Goal: Task Accomplishment & Management: Use online tool/utility

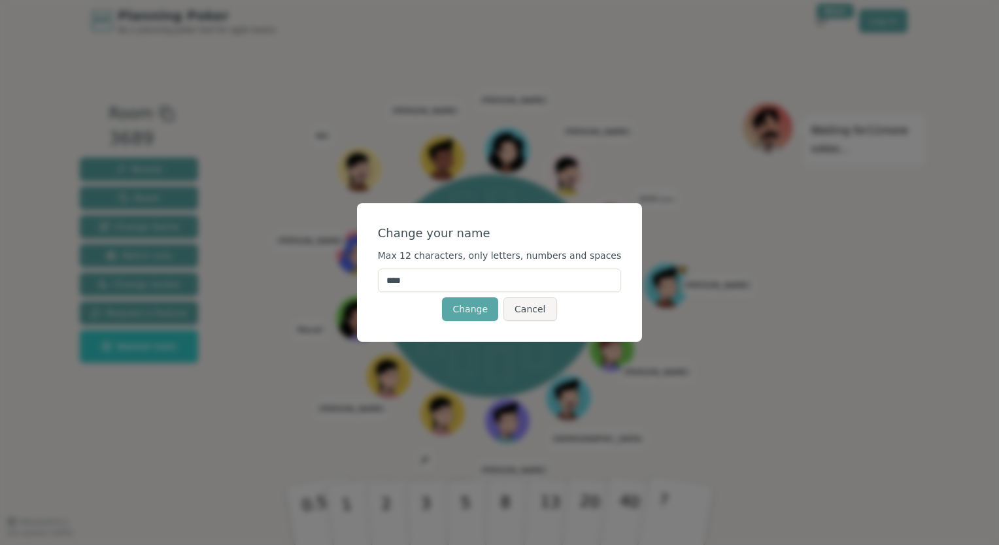
drag, startPoint x: 437, startPoint y: 284, endPoint x: 370, endPoint y: 286, distance: 67.4
click at [370, 286] on div "Change your name Max 12 characters, only letters, numbers and spaces **** Chang…" at bounding box center [499, 272] width 999 height 545
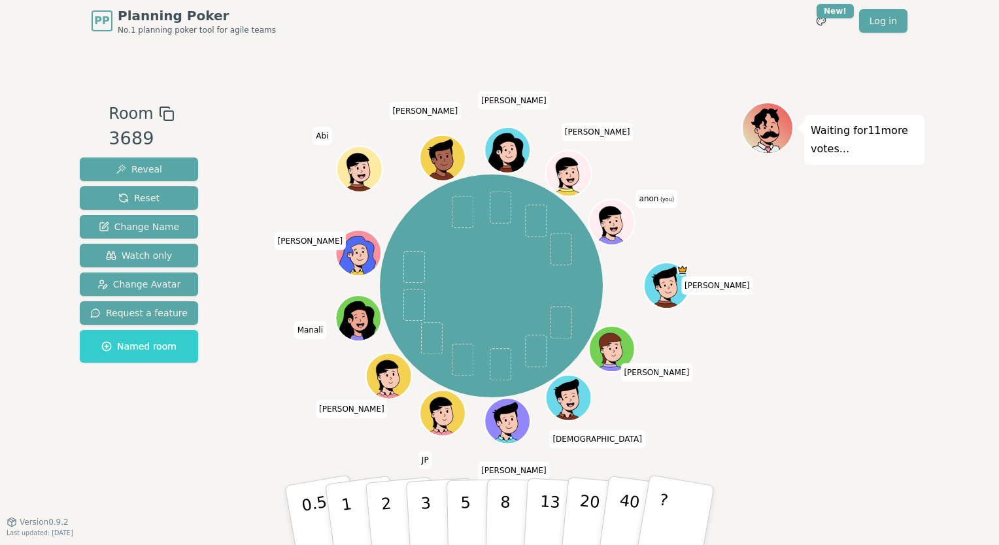
click at [649, 201] on span "anon (you)" at bounding box center [656, 199] width 41 height 18
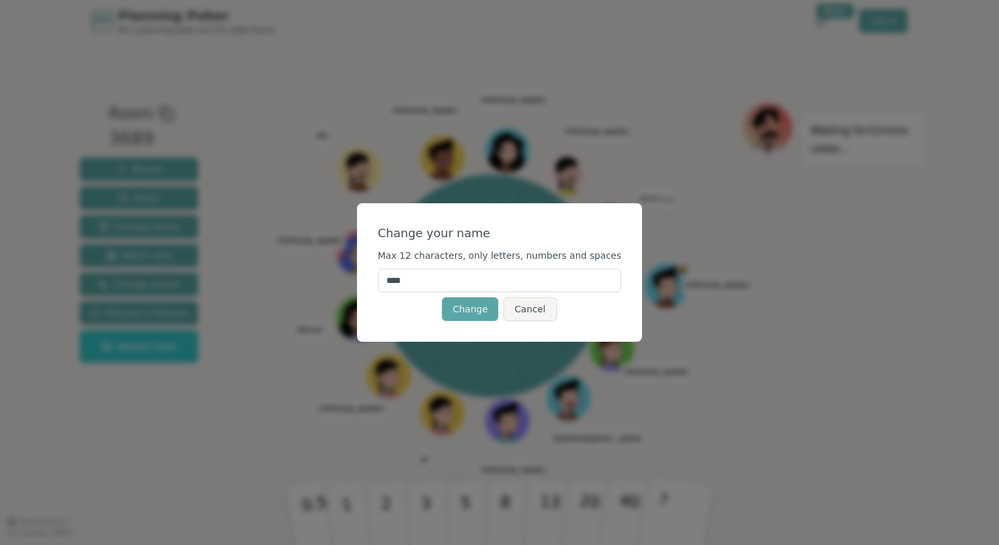
drag, startPoint x: 425, startPoint y: 281, endPoint x: 377, endPoint y: 278, distance: 48.5
click at [377, 278] on div "Change your name Max 12 characters, only letters, numbers and spaces **** Chang…" at bounding box center [500, 272] width 286 height 139
type input "*****"
click at [468, 318] on button "Change" at bounding box center [470, 310] width 56 height 24
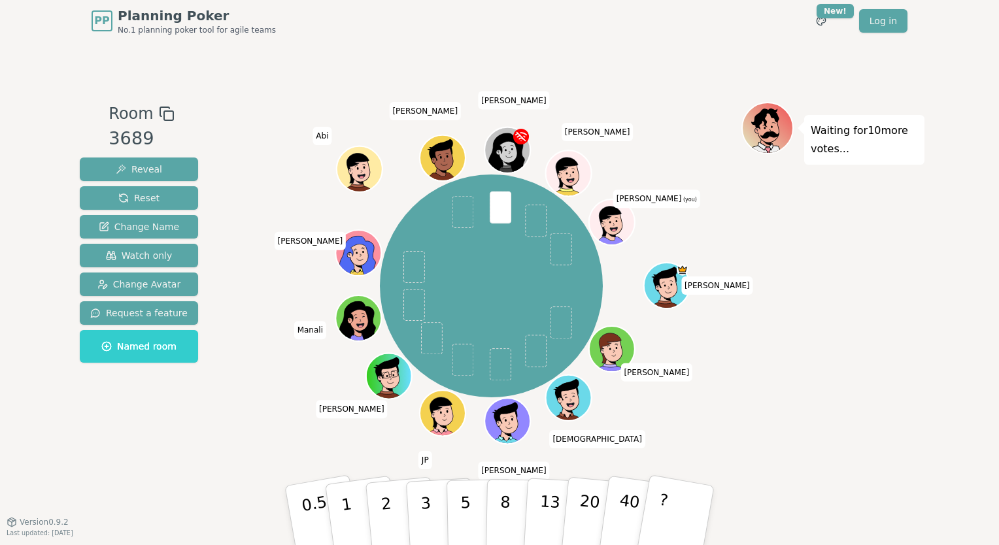
click at [944, 475] on div "PP Planning Poker No.1 planning poker tool for agile teams Toggle theme New! Lo…" at bounding box center [499, 272] width 999 height 545
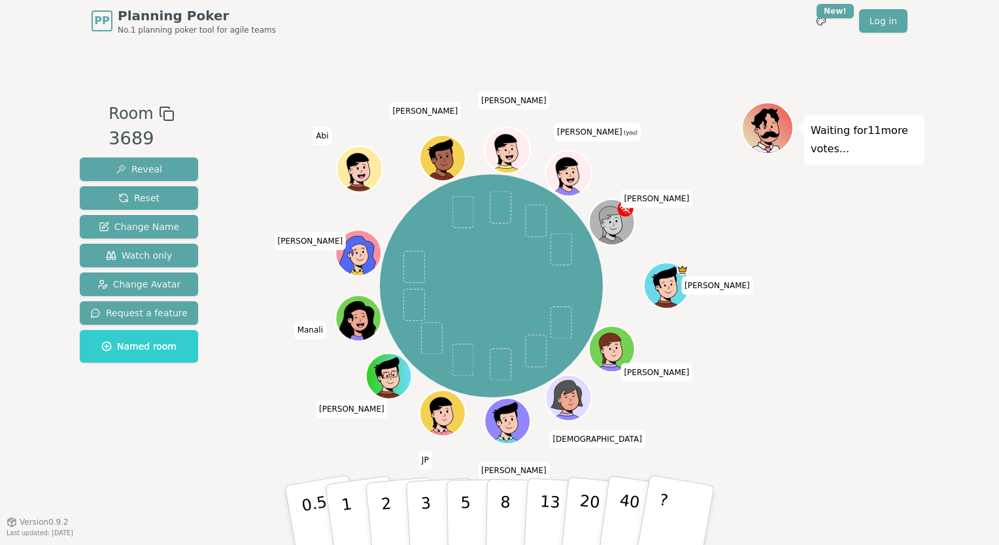
click at [954, 290] on div "PP Planning Poker No.1 planning poker tool for agile teams Toggle theme New! Lo…" at bounding box center [499, 272] width 999 height 545
click at [183, 527] on div "PP Planning Poker No.1 planning poker tool for agile teams Toggle theme New! Lo…" at bounding box center [499, 272] width 999 height 545
click at [579, 177] on icon at bounding box center [571, 181] width 22 height 8
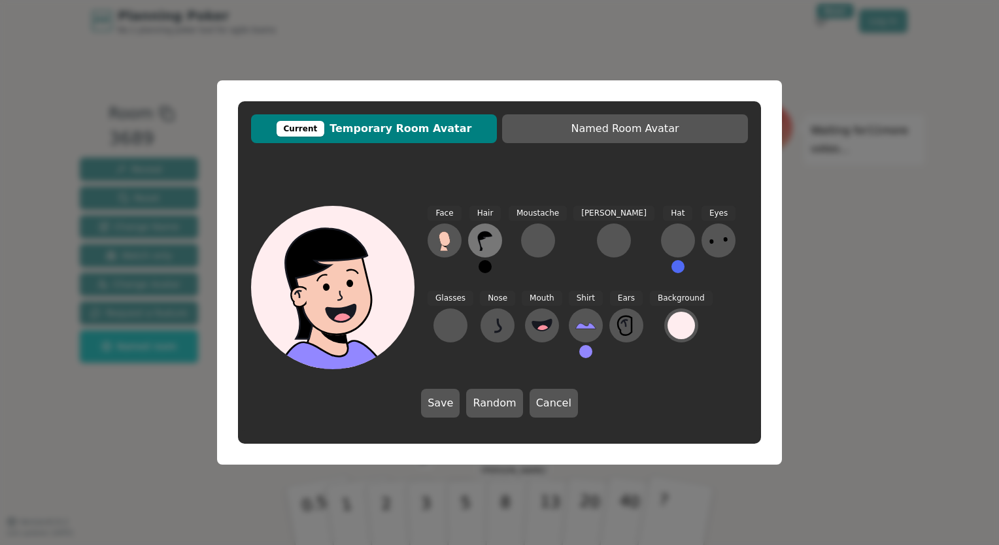
click at [484, 239] on icon at bounding box center [485, 242] width 14 height 20
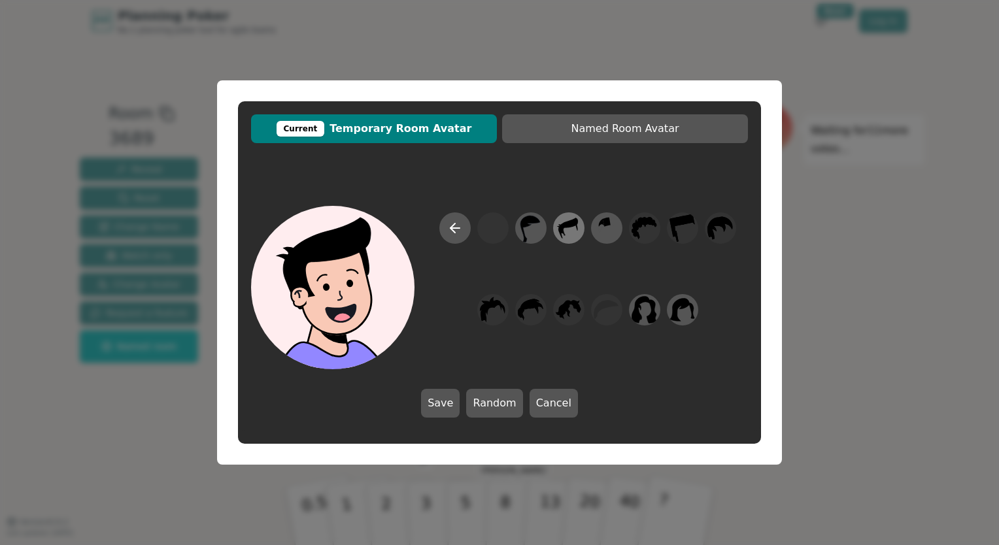
click at [568, 232] on icon at bounding box center [569, 228] width 26 height 29
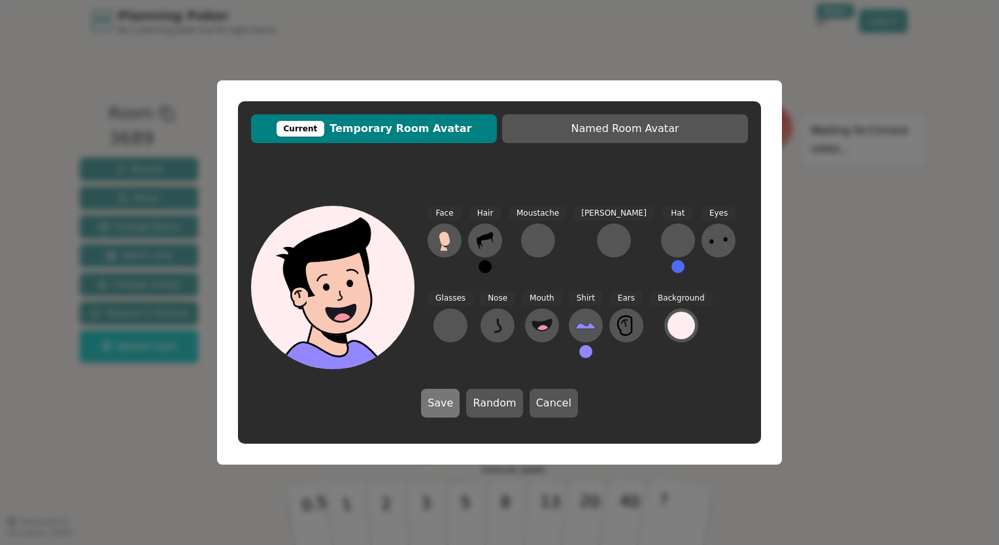
click at [441, 404] on button "Save" at bounding box center [440, 403] width 39 height 29
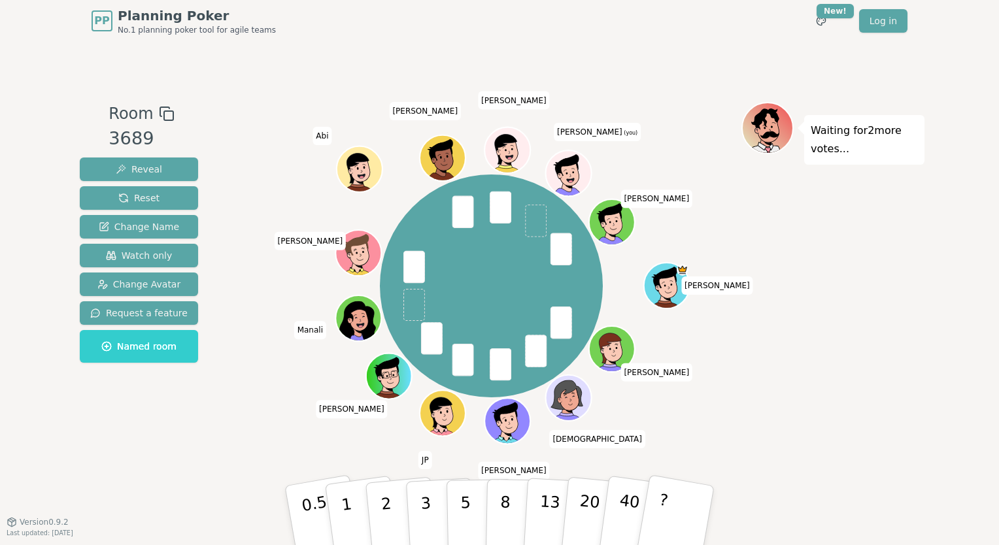
click at [959, 383] on div "PP Planning Poker No.1 planning poker tool for agile teams Toggle theme New! Lo…" at bounding box center [499, 272] width 999 height 545
click at [394, 523] on button "2" at bounding box center [401, 516] width 75 height 104
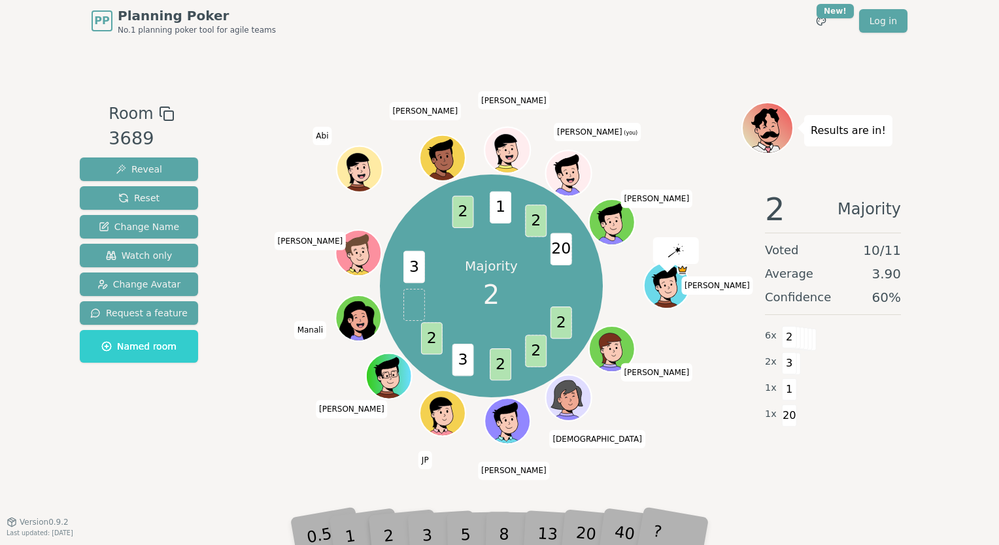
drag, startPoint x: 382, startPoint y: 510, endPoint x: 410, endPoint y: 456, distance: 61.1
click at [410, 456] on div "Room 3689 Reveal Reset Change Name Watch only Change Avatar Request a feature N…" at bounding box center [500, 282] width 850 height 360
click at [390, 524] on div "2" at bounding box center [401, 515] width 43 height 49
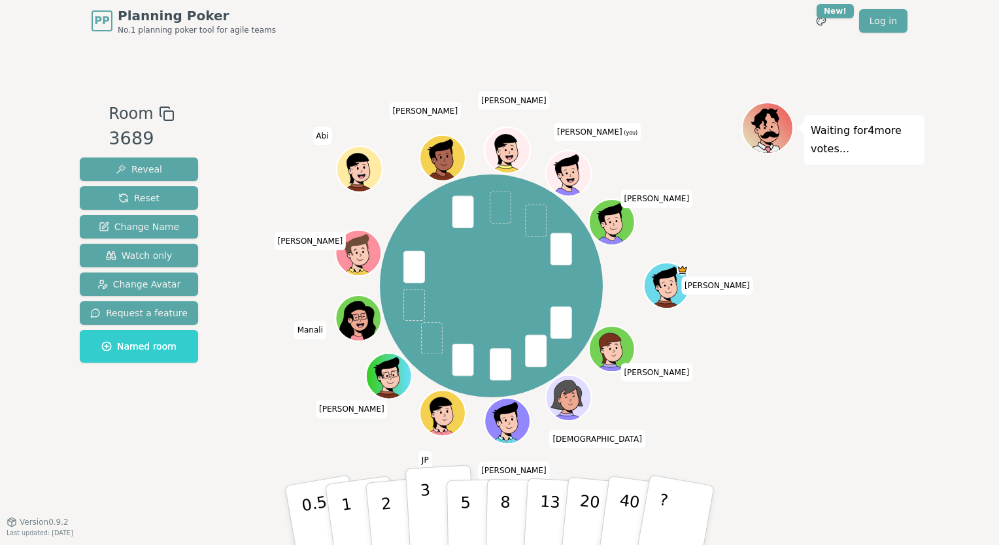
click at [419, 517] on button "3" at bounding box center [440, 516] width 71 height 102
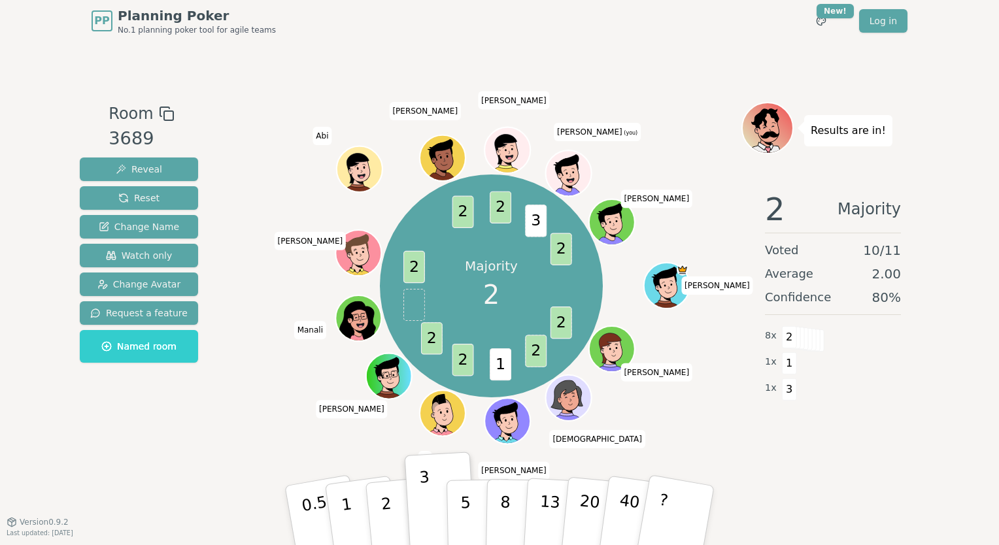
click at [776, 468] on div "Room 3689 Reveal Reset Change Name Watch only Change Avatar Request a feature N…" at bounding box center [500, 282] width 850 height 480
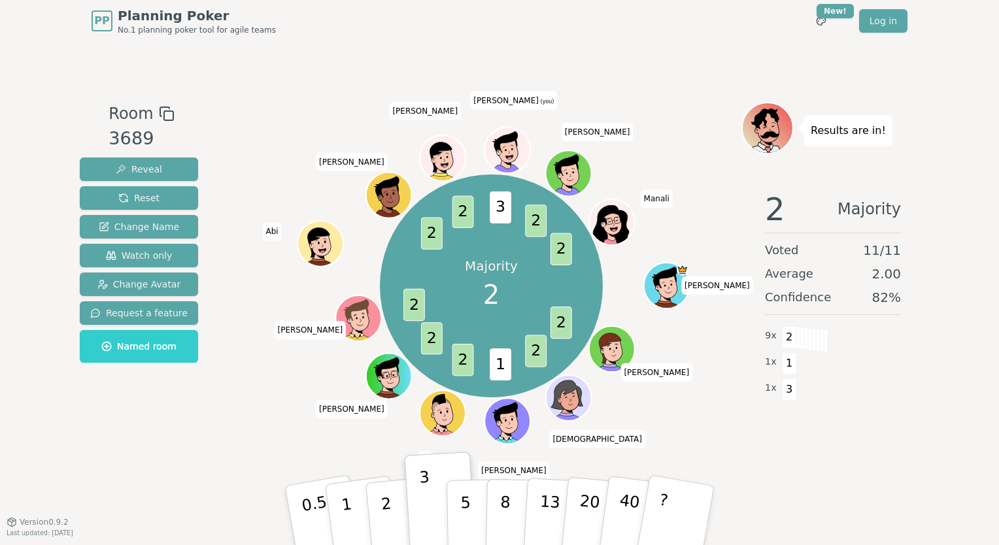
click at [826, 475] on div "Room 3689 Reveal Reset Change Name Watch only Change Avatar Request a feature N…" at bounding box center [500, 282] width 850 height 480
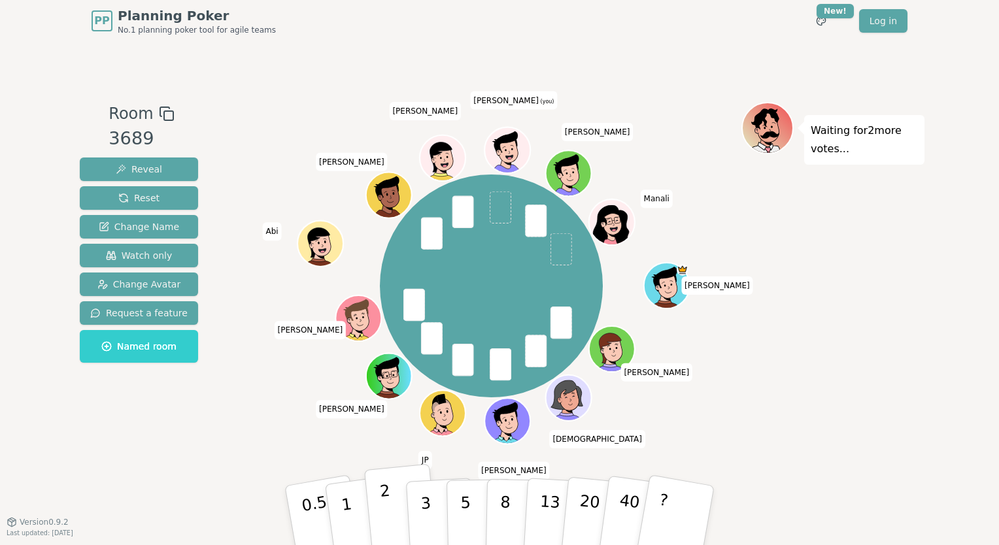
click at [381, 498] on p "2" at bounding box center [387, 517] width 17 height 71
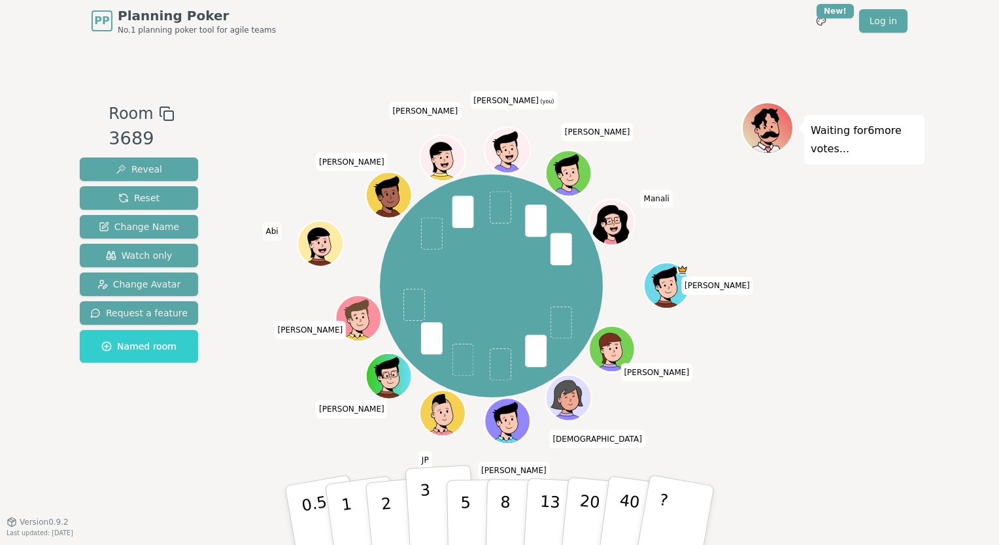
click at [424, 500] on p "3" at bounding box center [427, 516] width 14 height 71
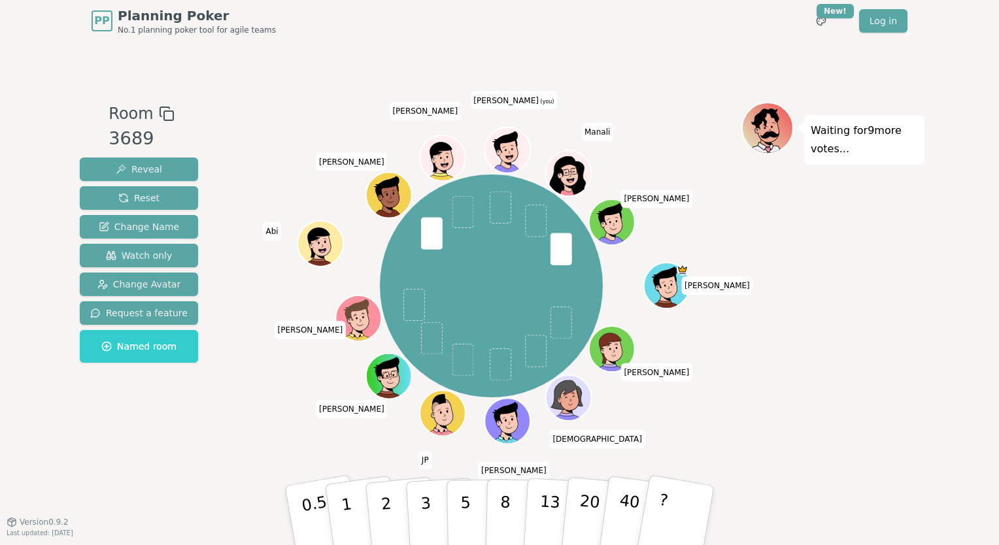
click at [235, 503] on div "Room 3689 Reveal Reset Change Name Watch only Change Avatar Request a feature N…" at bounding box center [500, 282] width 850 height 480
click at [182, 472] on div "Room 3689 Reveal Reset Change Name Watch only Change Avatar Request a feature N…" at bounding box center [500, 282] width 850 height 480
click at [383, 501] on p "2" at bounding box center [387, 517] width 17 height 71
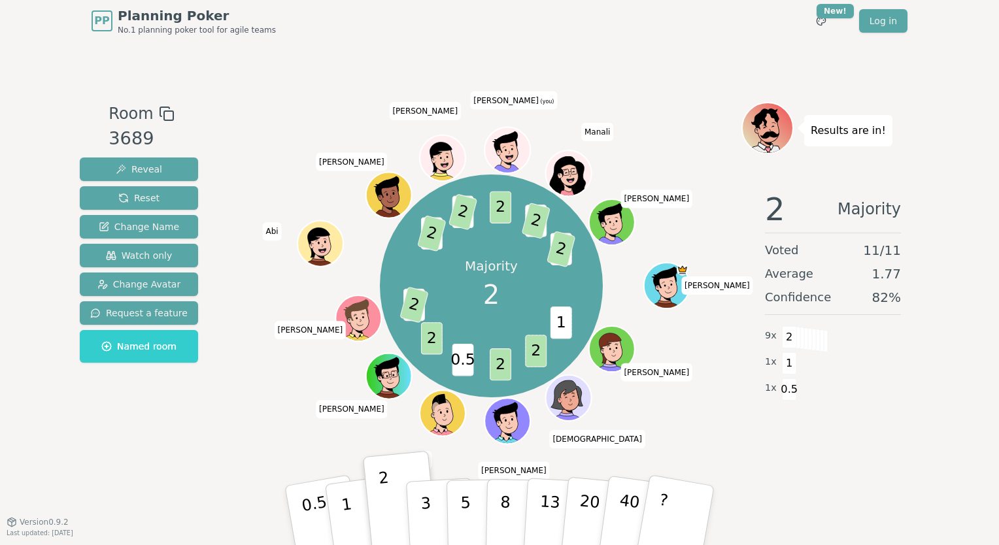
click at [749, 481] on div "Room 3689 Reveal Reset Change Name Watch only Change Avatar Request a feature N…" at bounding box center [500, 282] width 850 height 480
click at [207, 421] on div "Room 3689 Reveal Reset Change Name Watch only Change Avatar Request a feature N…" at bounding box center [500, 282] width 850 height 360
